Goal: Task Accomplishment & Management: Manage account settings

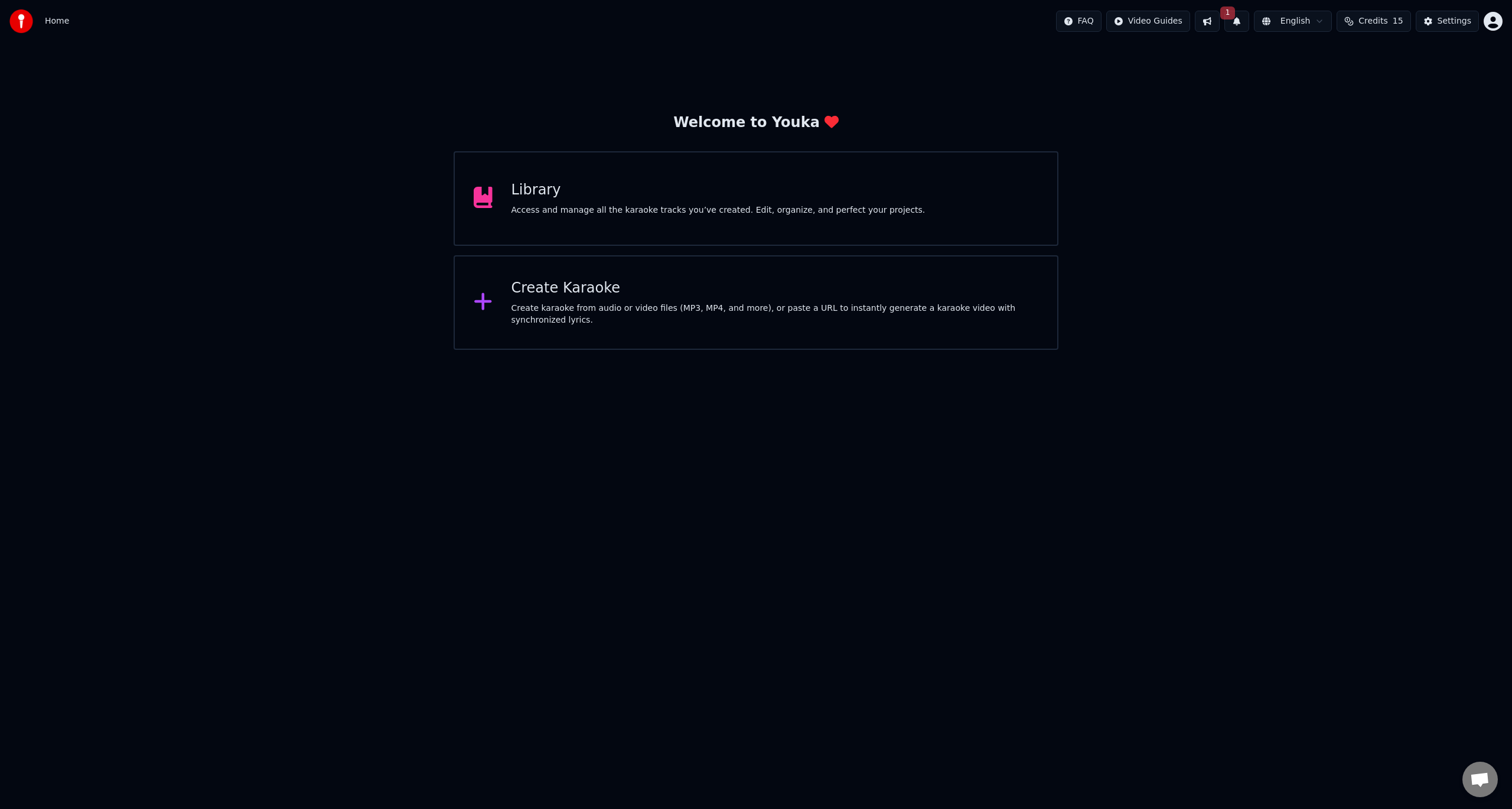
click at [1236, 14] on span "1" at bounding box center [1228, 13] width 15 height 13
click at [1336, 61] on button "Update" at bounding box center [1331, 58] width 50 height 21
